Goal: Task Accomplishment & Management: Complete application form

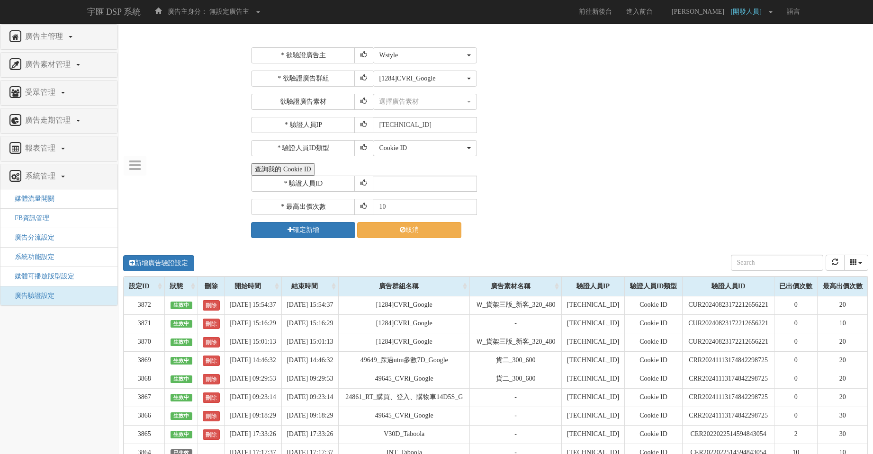
select select "889"
select select "49109"
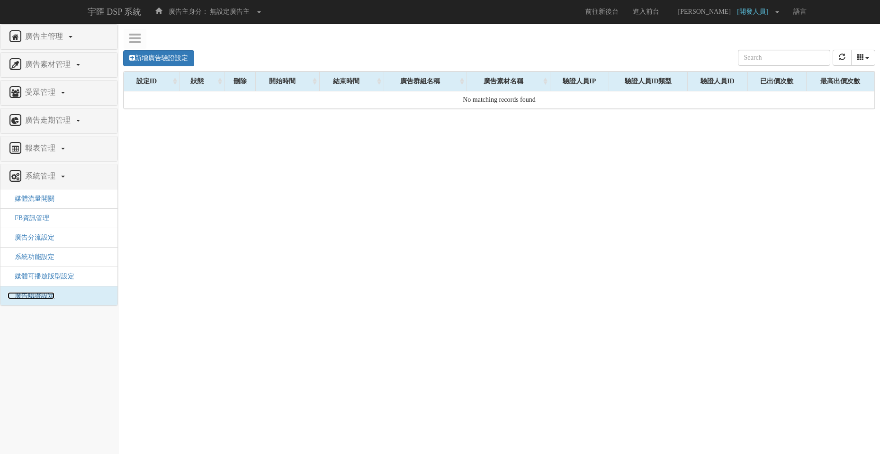
click at [37, 297] on span "廣告驗證設定" at bounding box center [31, 295] width 47 height 7
click at [38, 297] on span "廣告驗證設定" at bounding box center [31, 295] width 47 height 7
click at [179, 57] on link "新增廣告驗證設定" at bounding box center [158, 58] width 71 height 16
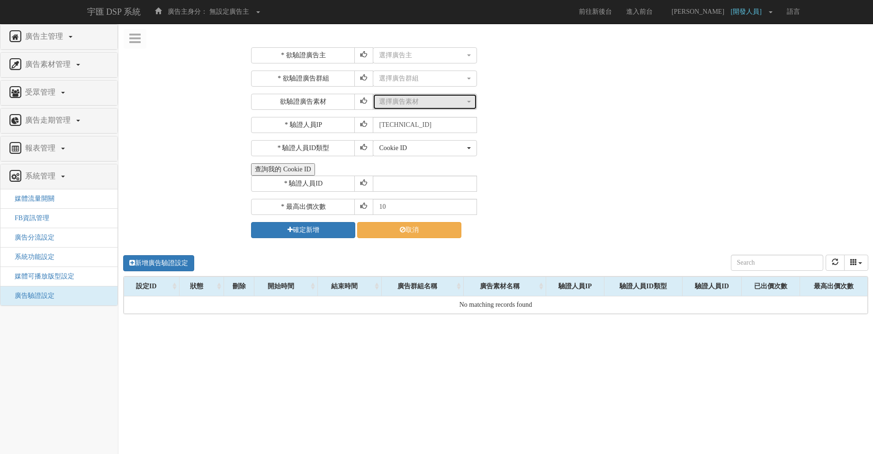
click at [420, 108] on button "選擇廣告素材" at bounding box center [425, 102] width 104 height 16
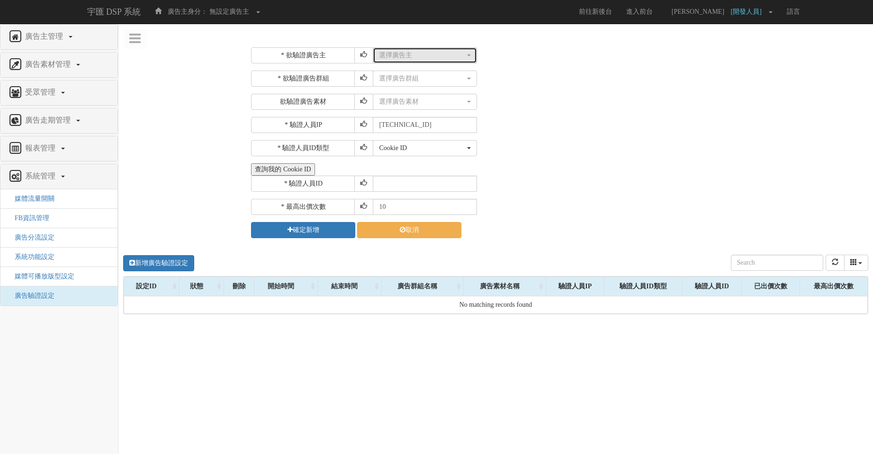
click at [452, 59] on div "選擇廣告主" at bounding box center [422, 55] width 86 height 9
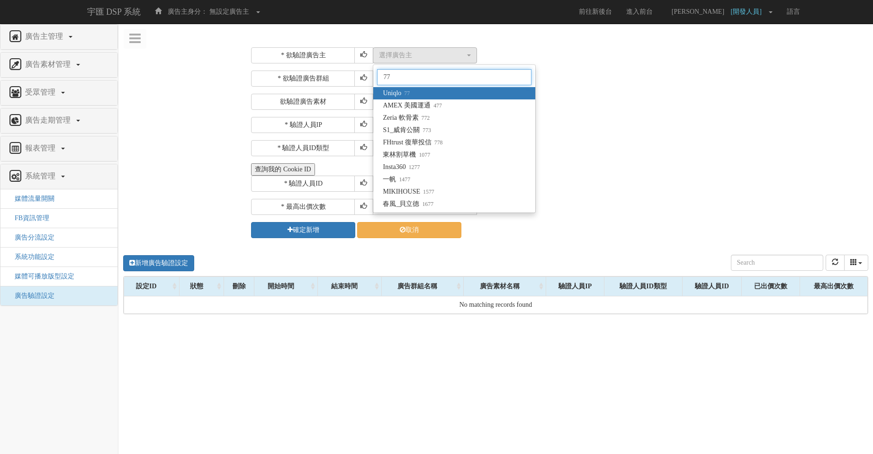
type input "77"
click at [391, 90] on span "Uniqlo 77" at bounding box center [396, 93] width 27 height 9
select select "77"
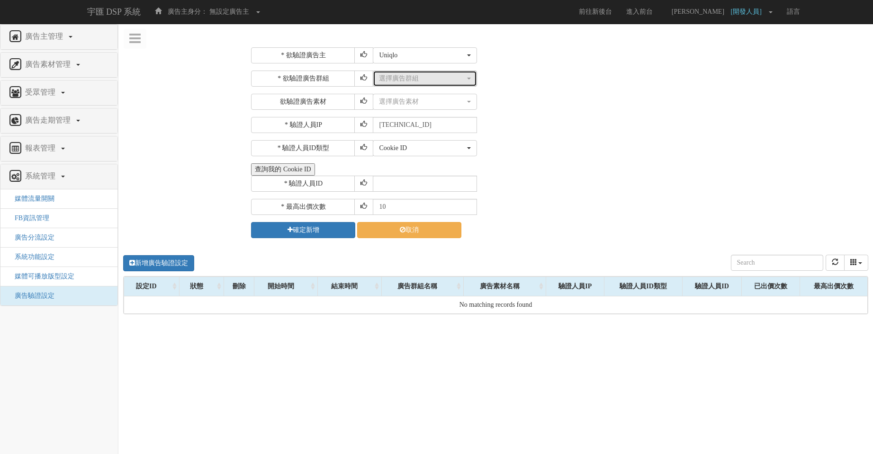
click at [427, 81] on div "選擇廣告群組" at bounding box center [422, 78] width 86 height 9
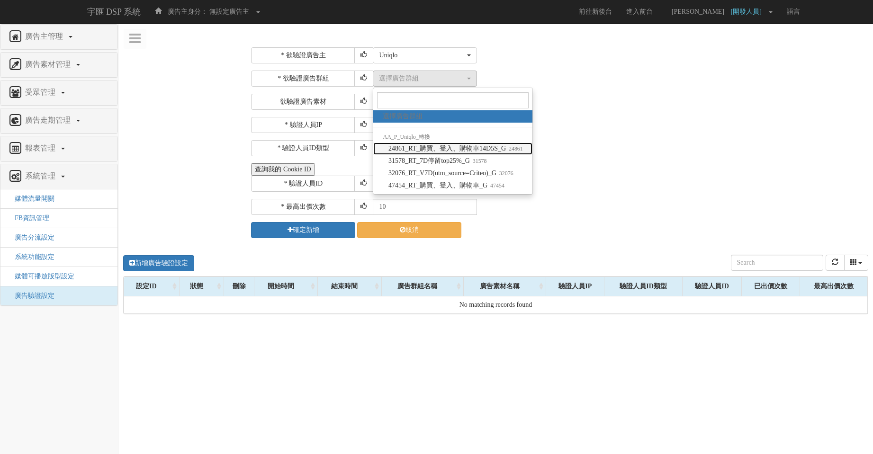
click at [423, 149] on span "24861_RT_購買、登入、購物車14D5S_G 24861" at bounding box center [455, 148] width 135 height 9
select select "24861"
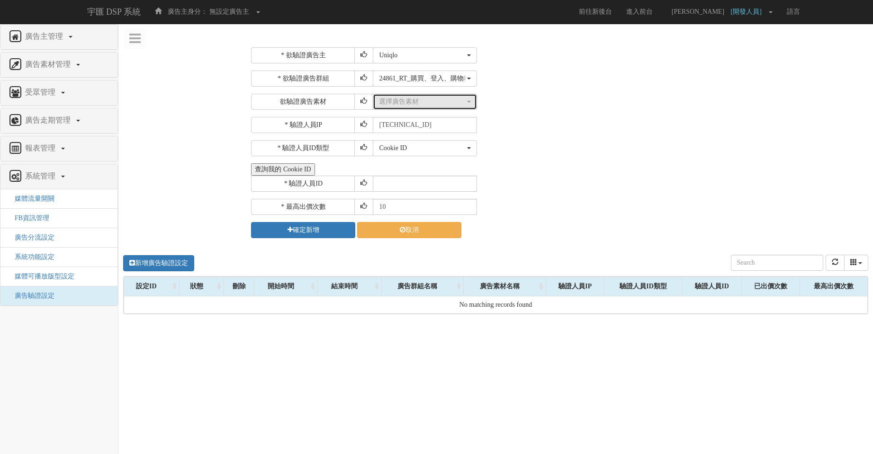
click at [438, 106] on div "選擇廣告素材" at bounding box center [422, 101] width 86 height 9
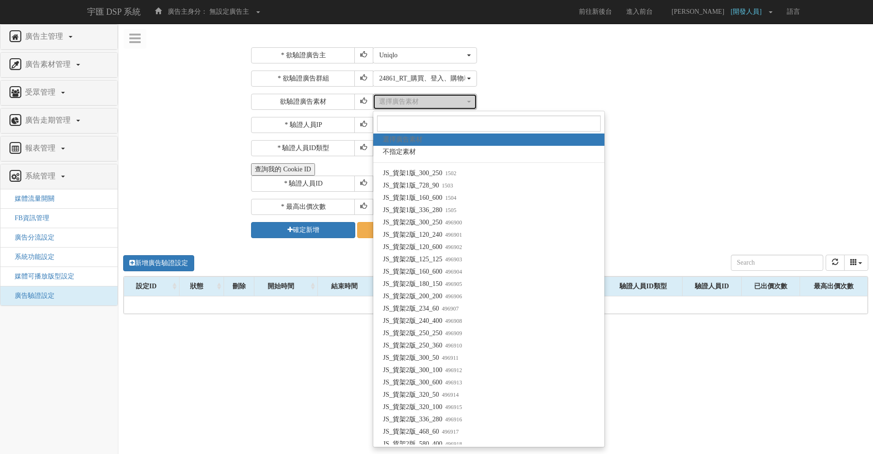
click at [438, 106] on div "選擇廣告素材" at bounding box center [422, 101] width 86 height 9
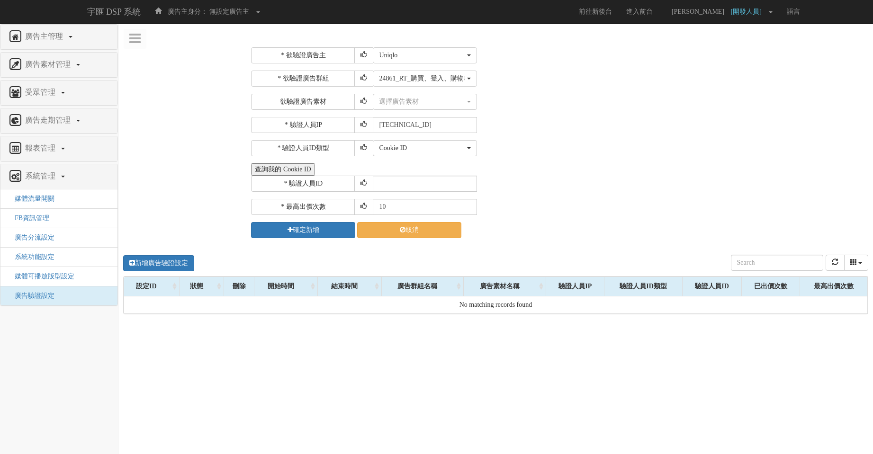
click at [531, 98] on div "選擇廣告素材 不指定素材 JS_貨架1版_300_250 JS_貨架1版_728_90 JS_貨架1版_160_600 JS_貨架1版_336_280 JS_…" at bounding box center [619, 102] width 493 height 16
